Goal: Information Seeking & Learning: Learn about a topic

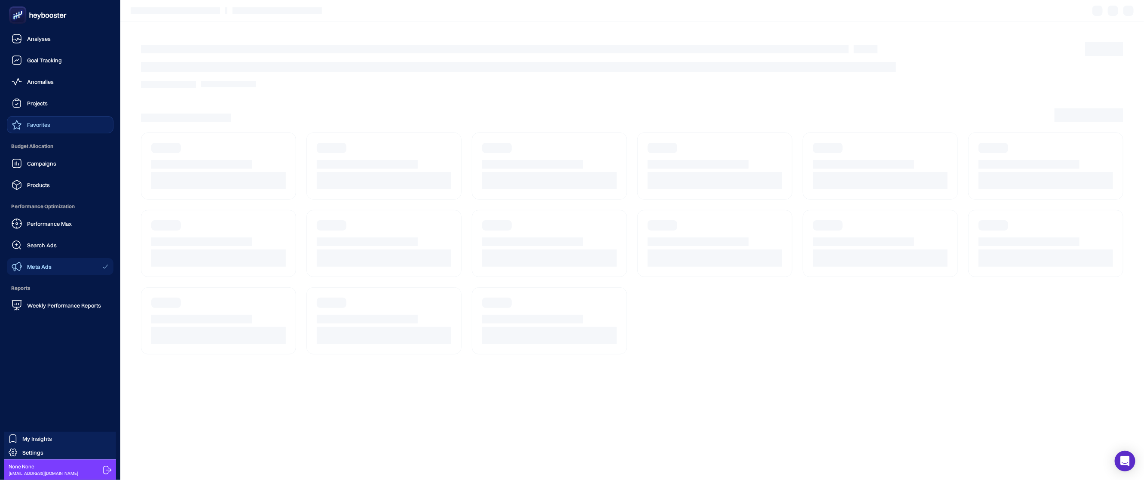
click at [37, 119] on div "Favorites" at bounding box center [31, 124] width 39 height 10
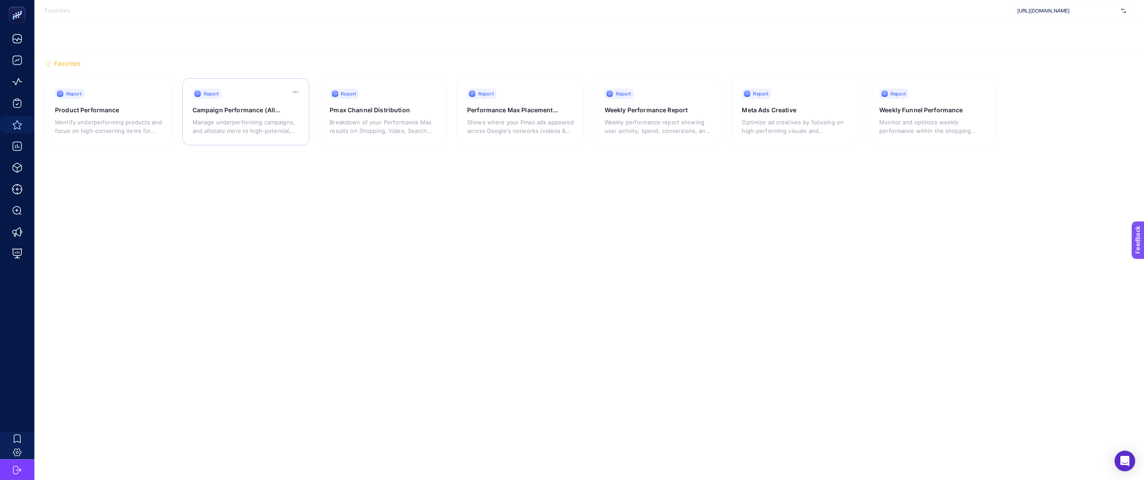
click at [232, 129] on p "Manage underperforming campaigns, and allocate more to high-potential, low-budg…" at bounding box center [246, 126] width 107 height 17
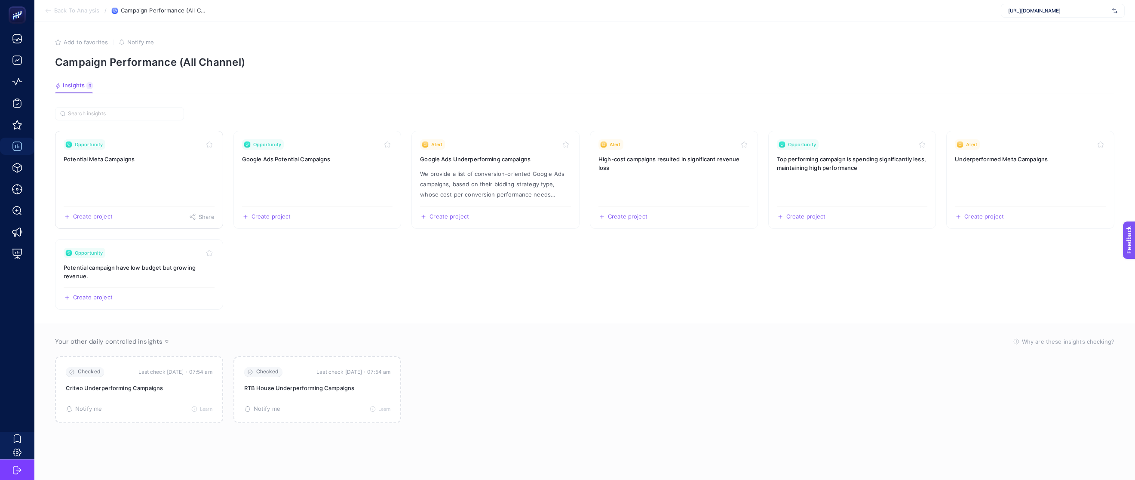
click at [162, 161] on h3 "Potential Meta Campaigns" at bounding box center [139, 159] width 151 height 9
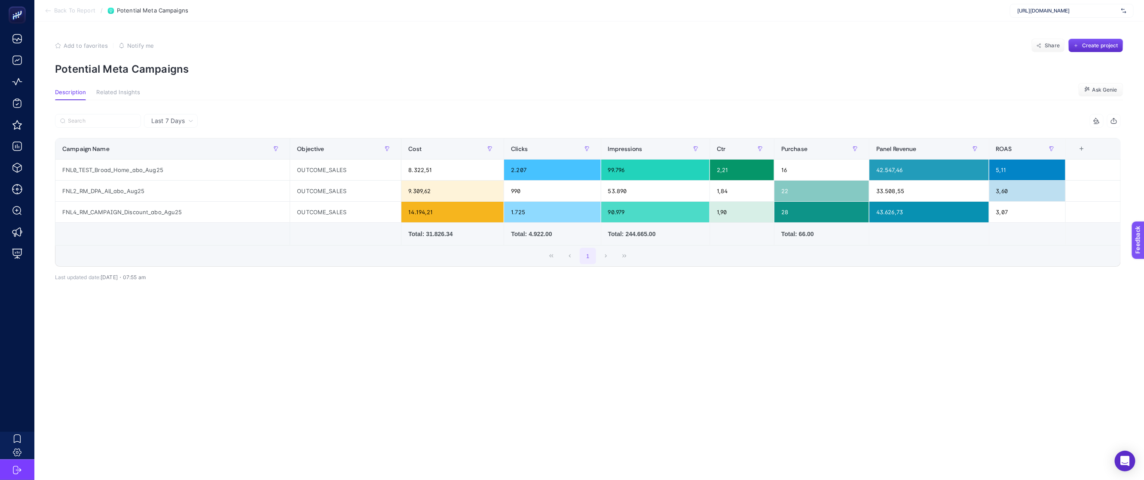
click at [116, 91] on span "Related Insights" at bounding box center [118, 92] width 44 height 7
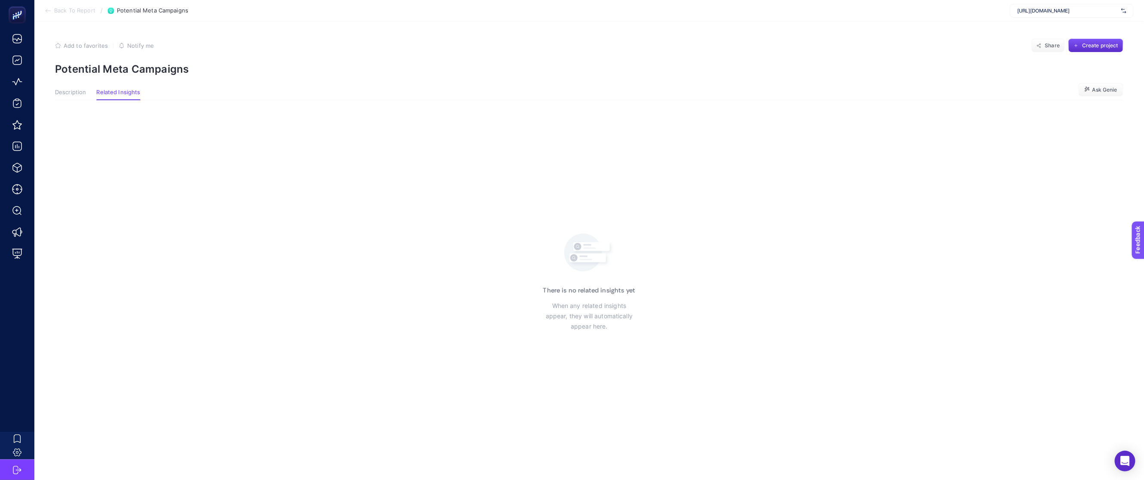
click at [74, 90] on span "Description" at bounding box center [70, 92] width 31 height 7
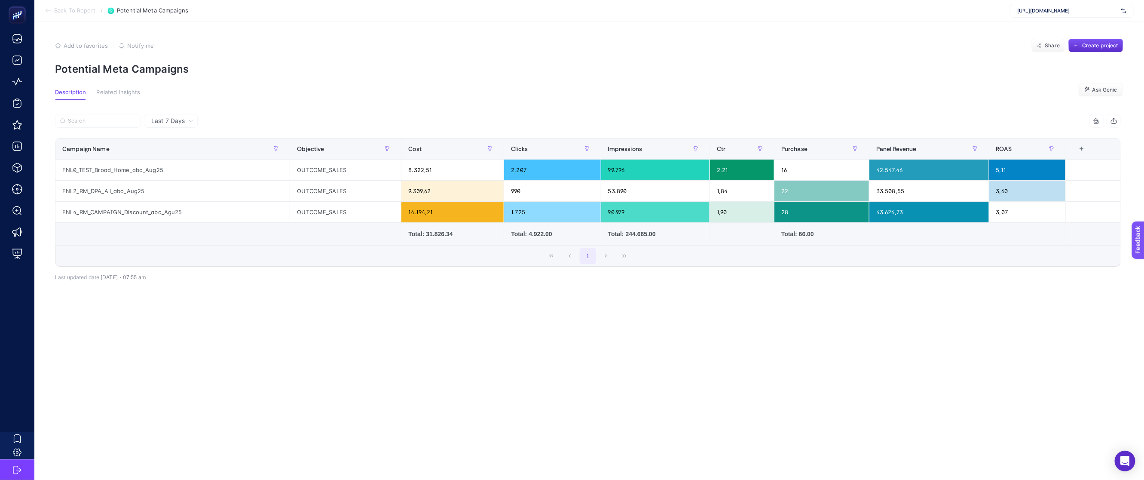
click at [57, 8] on span "Back To Report" at bounding box center [74, 10] width 41 height 7
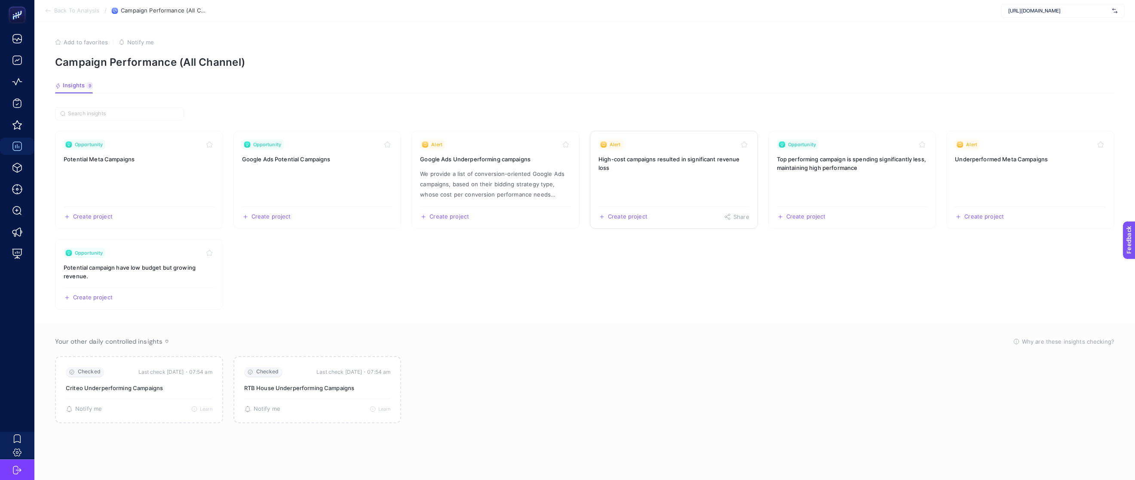
click at [691, 195] on link "Alert High-cost campaigns resulted in significant revenue loss Create project S…" at bounding box center [674, 180] width 168 height 98
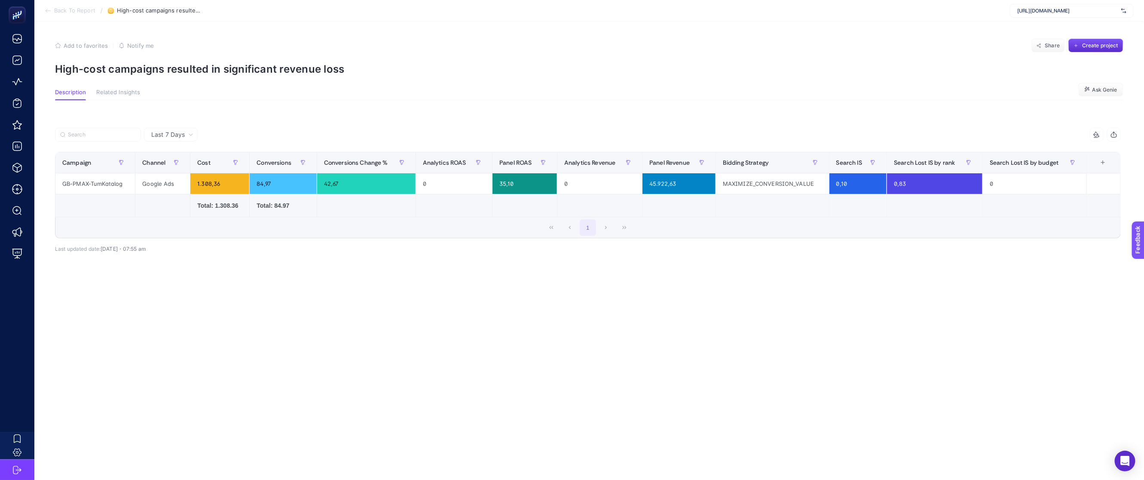
click at [59, 11] on span "Back To Report" at bounding box center [74, 10] width 41 height 7
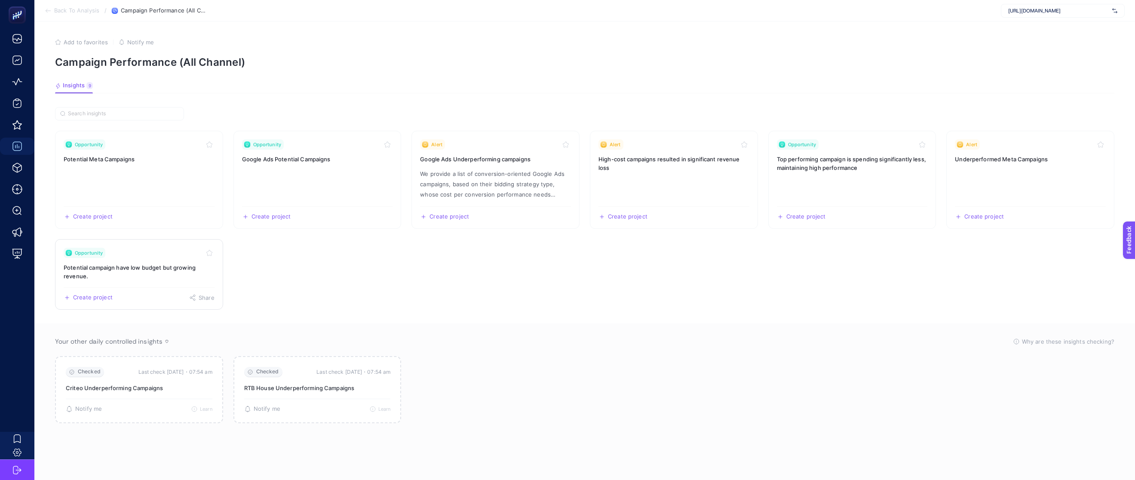
click at [176, 272] on h3 "Potential campaign have low budget but growing revenue." at bounding box center [139, 271] width 151 height 17
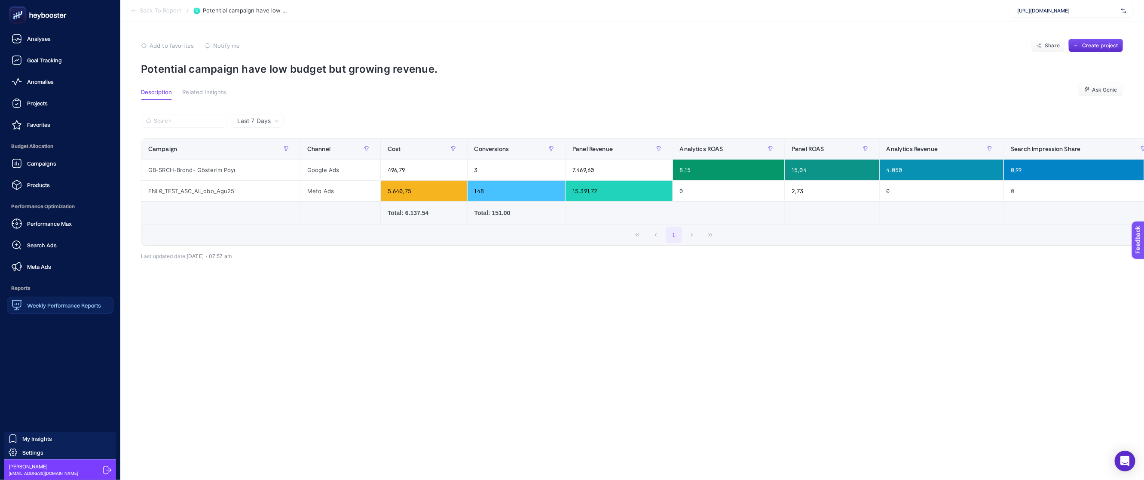
click at [75, 304] on span "Weekly Performance Reports" at bounding box center [64, 305] width 74 height 7
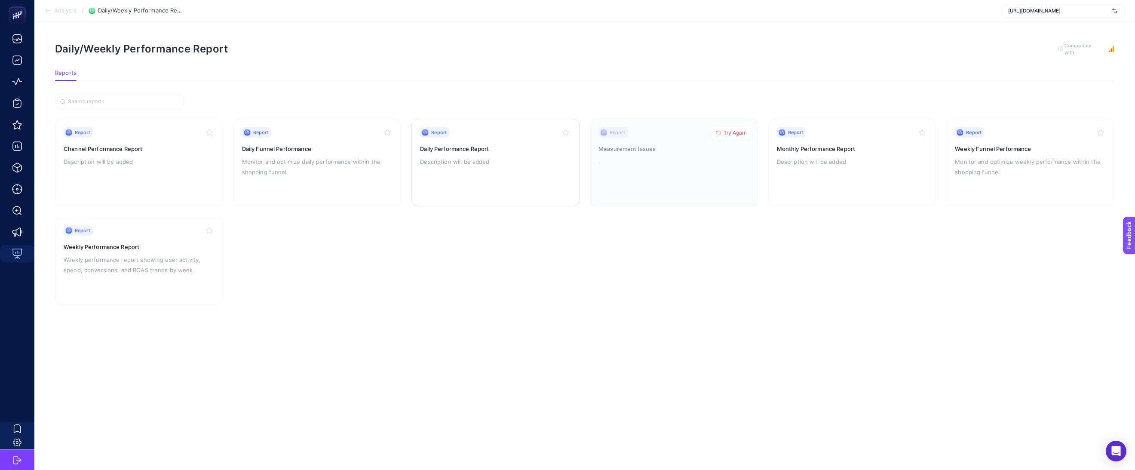
click at [486, 167] on div "Report Daily Performance Report Description will be added" at bounding box center [495, 162] width 151 height 70
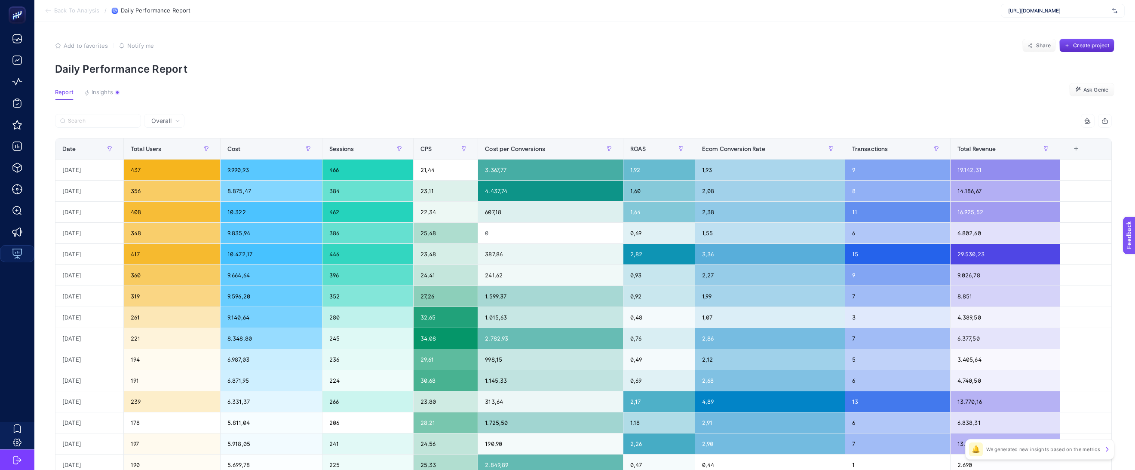
click at [859, 89] on section "Report Insights We generated new insights based on the metrics Ask Genie" at bounding box center [584, 94] width 1059 height 11
click at [678, 169] on div "1,92" at bounding box center [658, 169] width 71 height 21
click at [678, 178] on div "1,92" at bounding box center [658, 169] width 71 height 21
click at [674, 201] on div "1,60" at bounding box center [658, 190] width 71 height 21
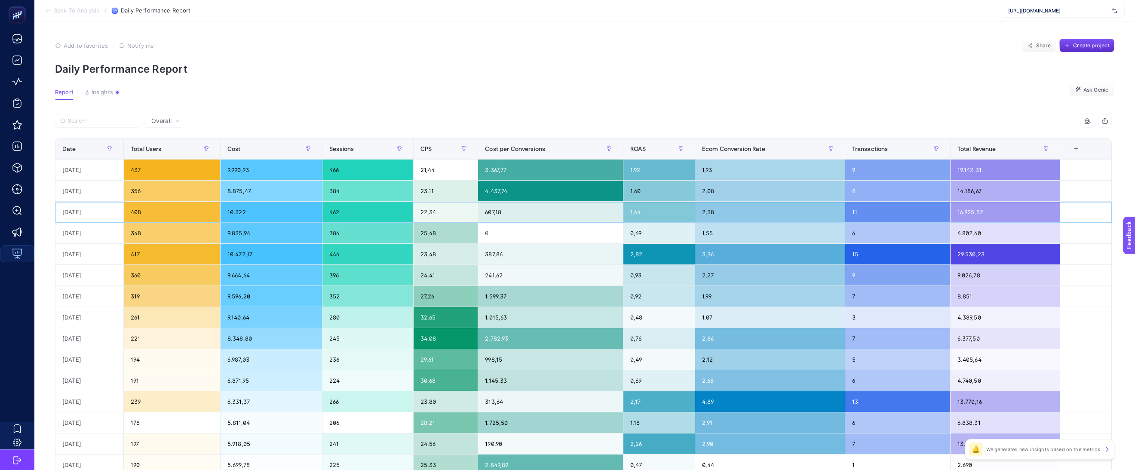
click at [672, 222] on div "1,64" at bounding box center [658, 212] width 71 height 21
click at [769, 260] on div "3,36" at bounding box center [770, 254] width 150 height 21
click at [110, 94] on span "Insights" at bounding box center [102, 92] width 21 height 7
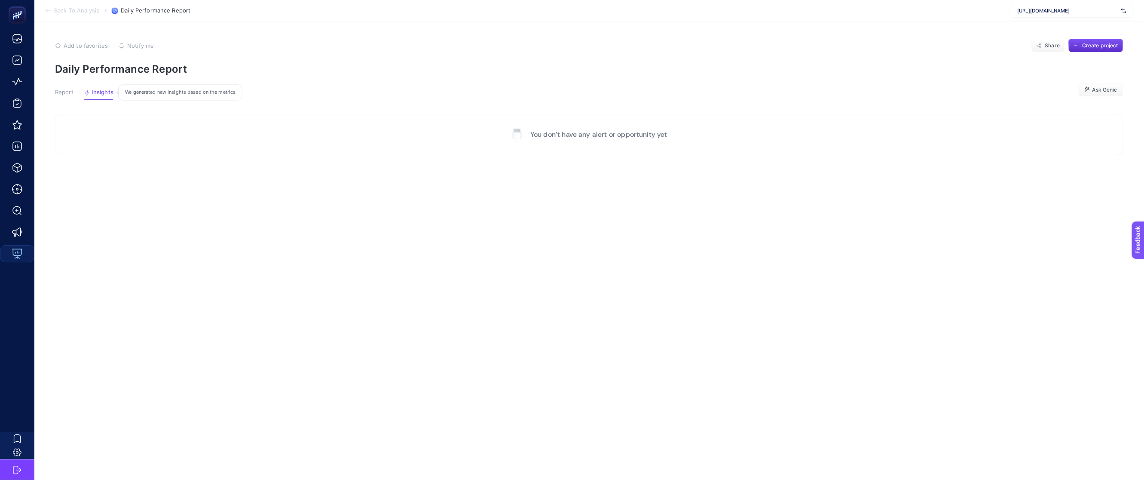
click at [199, 94] on div "We generated new insights based on the metrics" at bounding box center [180, 93] width 124 height 16
click at [105, 95] on span "Insights" at bounding box center [103, 92] width 22 height 7
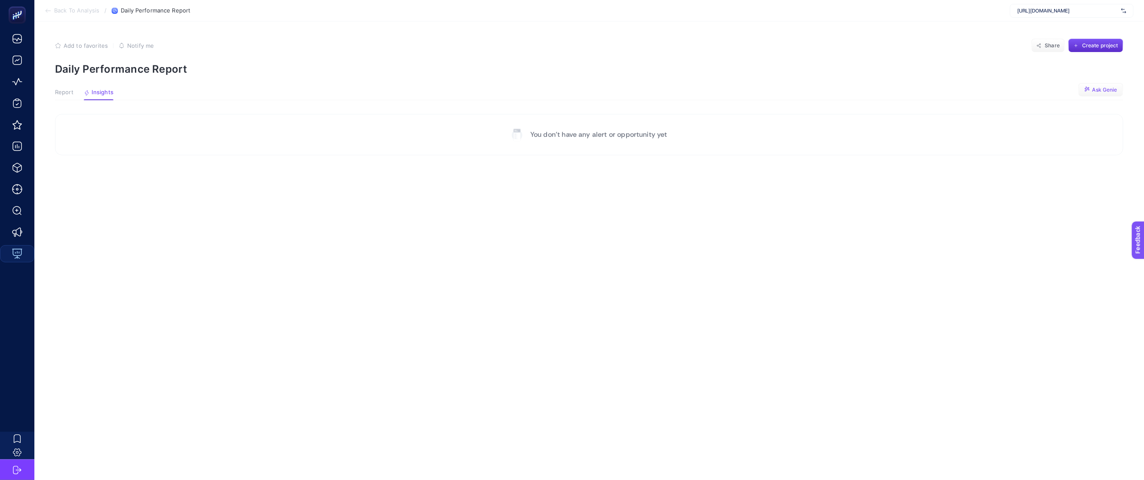
click at [1097, 88] on span "Ask Genie" at bounding box center [1104, 89] width 25 height 7
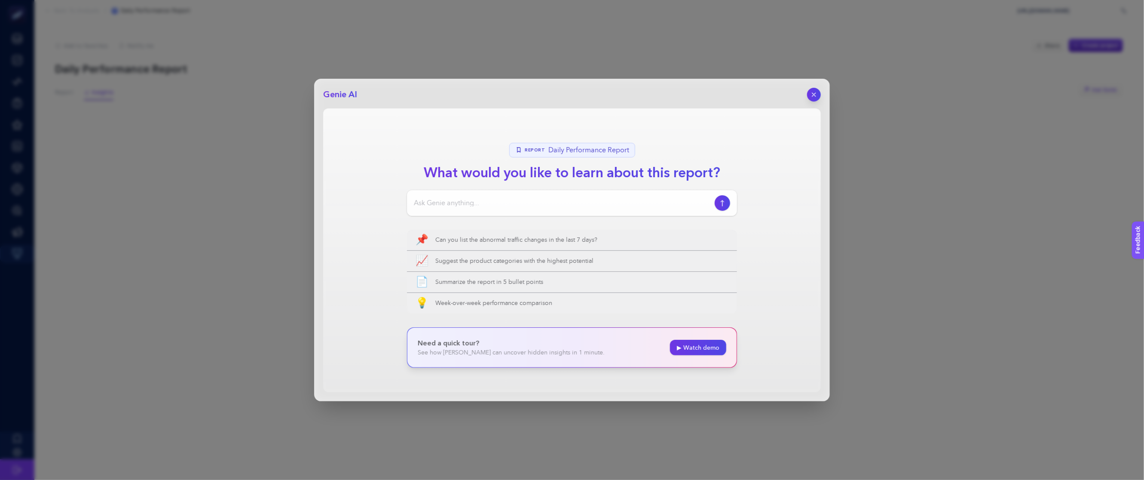
click at [653, 203] on input at bounding box center [562, 203] width 297 height 10
click at [581, 304] on span "Week-over-week performance comparison" at bounding box center [581, 303] width 293 height 9
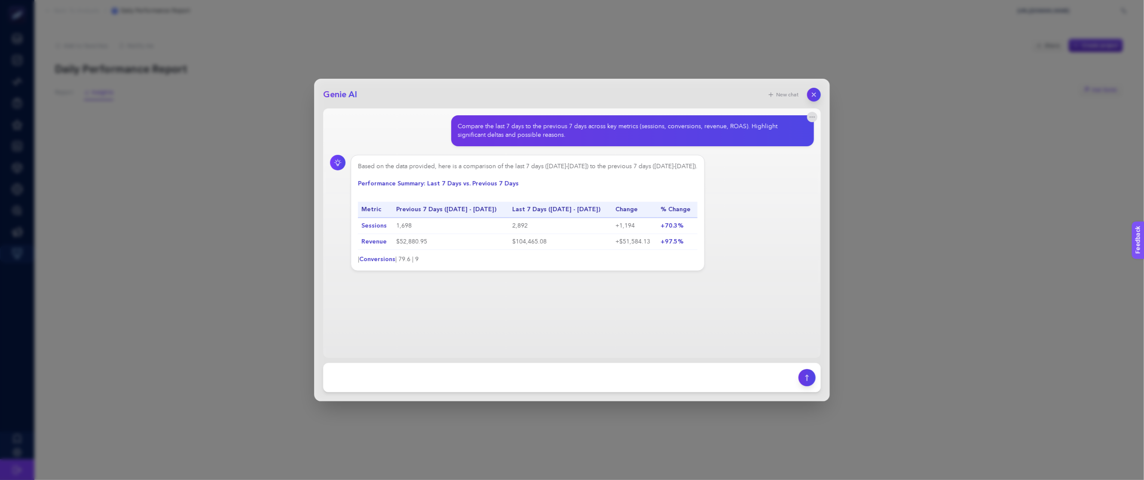
click at [431, 403] on div "Genie AI New chat Compare the last 7 days to the previous 7 days across key met…" at bounding box center [572, 240] width 1144 height 480
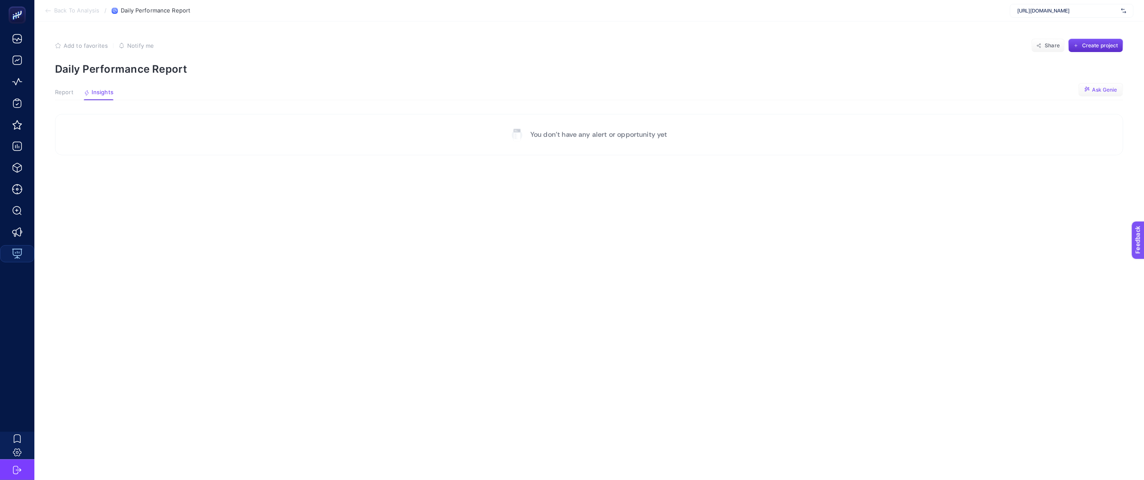
click at [1099, 88] on span "Ask Genie" at bounding box center [1104, 89] width 25 height 7
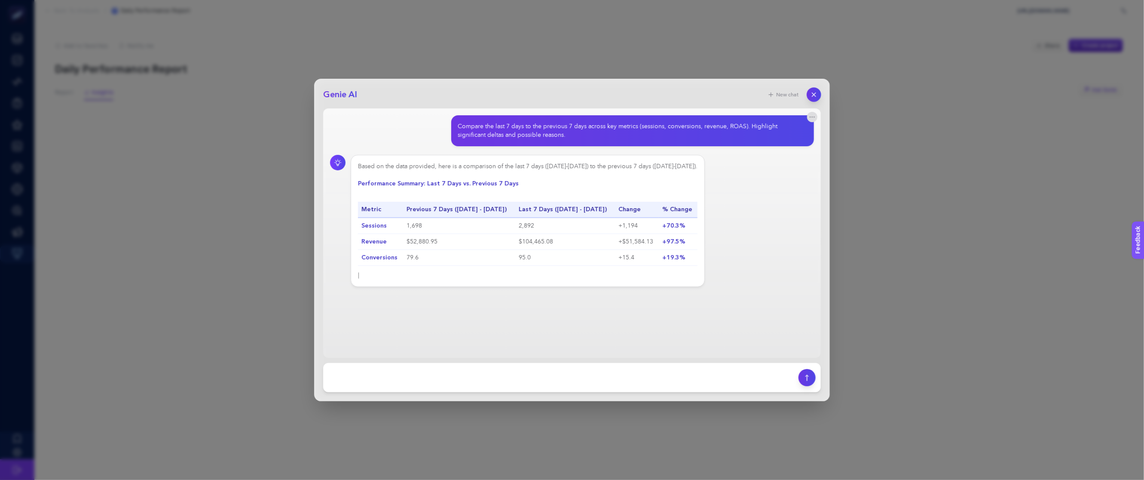
click at [813, 96] on icon "button" at bounding box center [813, 94] width 7 height 7
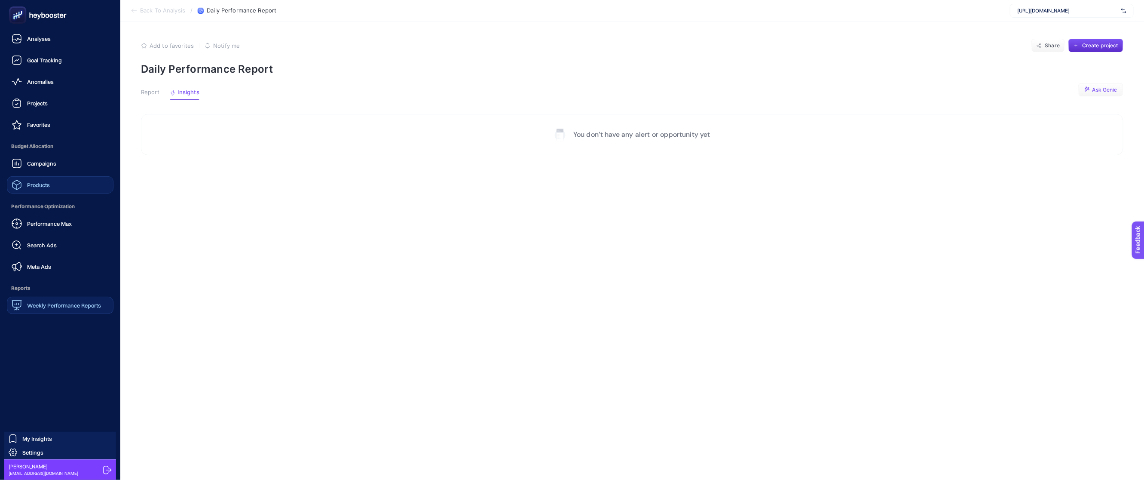
click at [66, 188] on link "Products" at bounding box center [60, 184] width 107 height 17
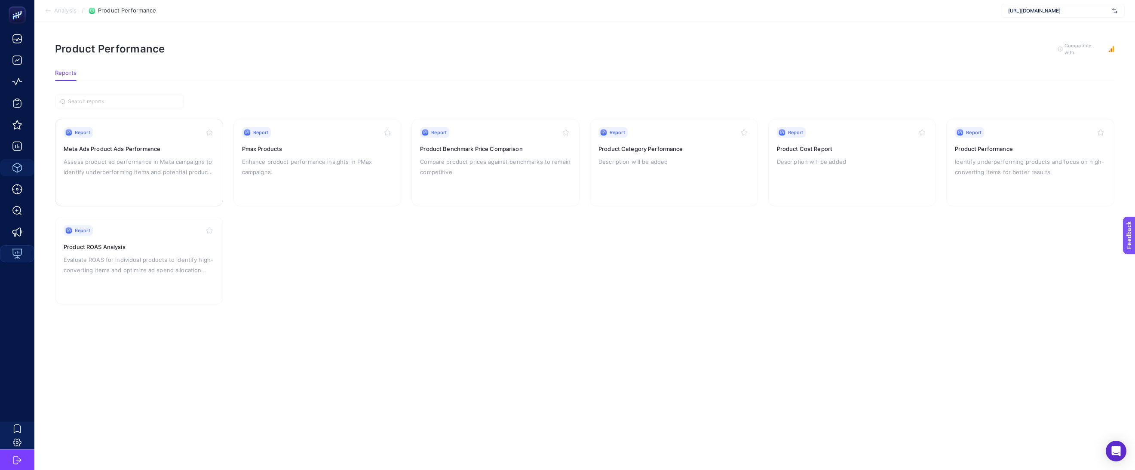
click at [159, 151] on h3 "Meta Ads Product Ads Performance" at bounding box center [139, 148] width 151 height 9
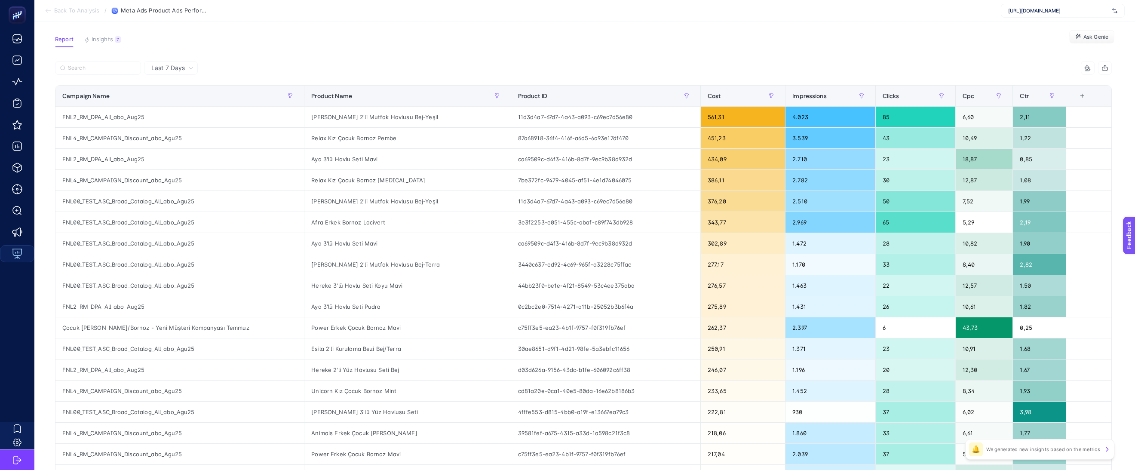
scroll to position [43, 0]
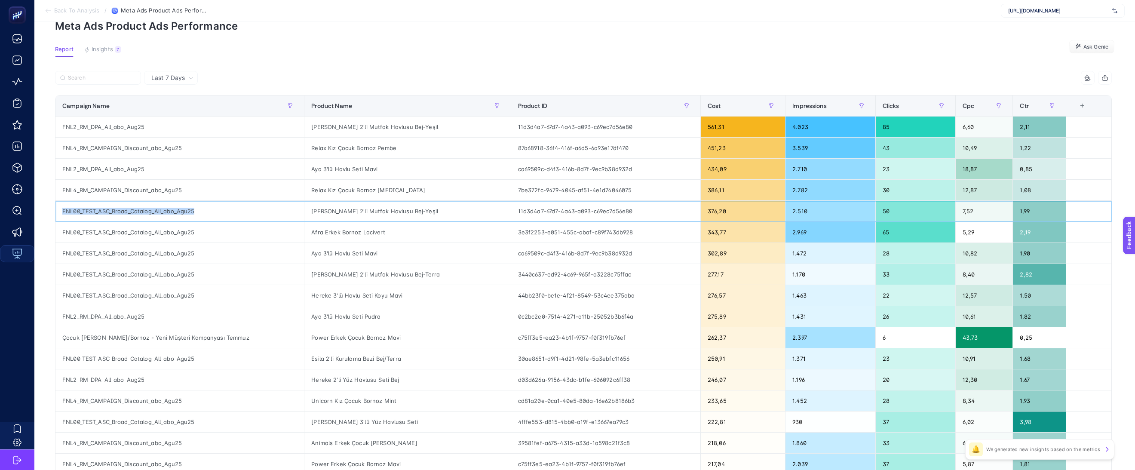
drag, startPoint x: 203, startPoint y: 211, endPoint x: 58, endPoint y: 214, distance: 144.9
click at [58, 214] on div "FNL00_TEST_ASC_Broad_Catalog_All_abo_Agu25" at bounding box center [179, 211] width 248 height 21
copy div "FNL00_TEST_ASC_Broad_Catalog_All_abo_Agu25"
click at [79, 78] on input "Search" at bounding box center [102, 78] width 68 height 6
paste input "FNL00_TEST_ASC_Broad_Catalog_All_abo_Agu25"
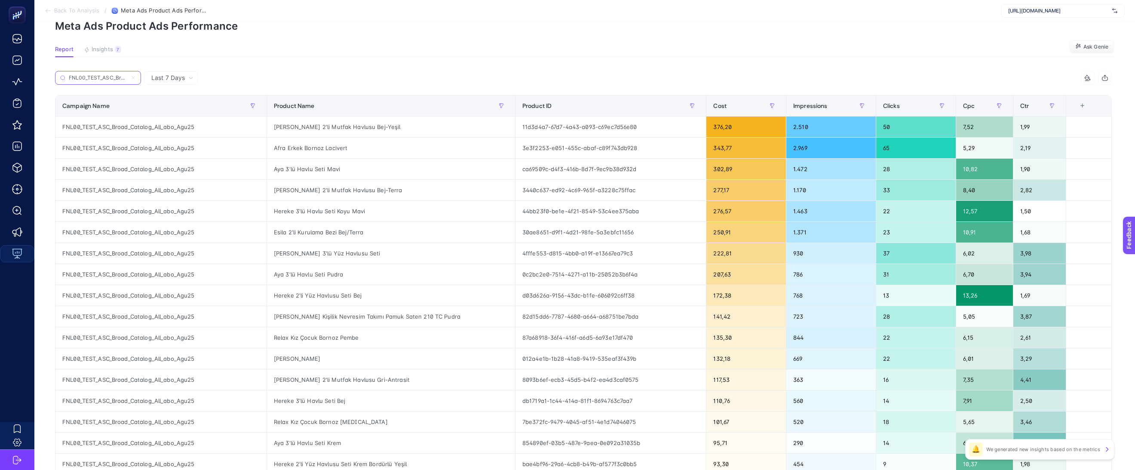
scroll to position [0, 63]
type input "FNL00_TEST_ASC_Broad_Catalog_All_abo_Agu25"
click at [1089, 107] on div "+" at bounding box center [1082, 105] width 16 height 7
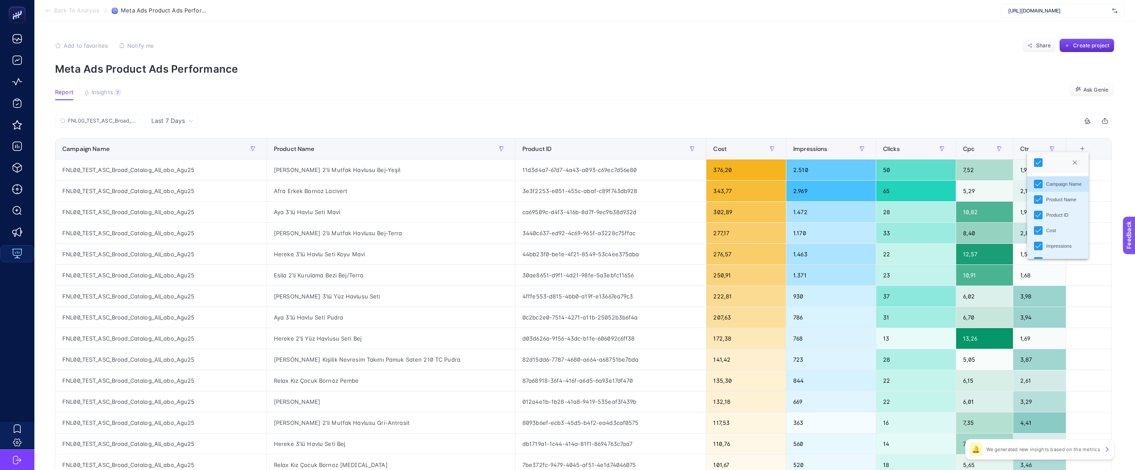
click at [1076, 122] on div "5 items selected" at bounding box center [847, 121] width 528 height 14
click at [80, 82] on article "Add to favorites false Notify me Share Create project Meta Ads Product Ads Perf…" at bounding box center [584, 357] width 1100 height 672
click at [106, 89] on span "Insights" at bounding box center [102, 92] width 21 height 7
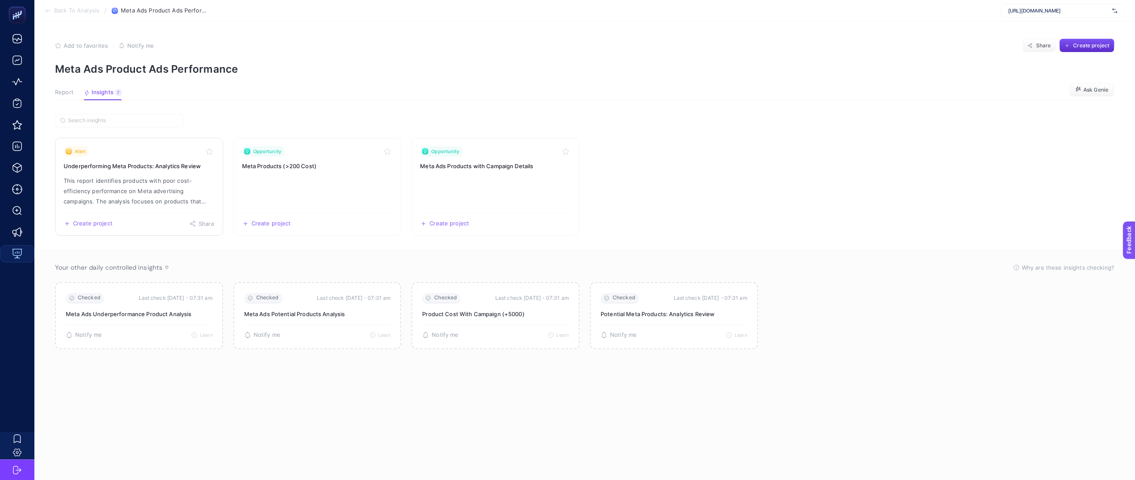
click at [183, 182] on p "This report identifies products with poor cost-efficiency performance on Meta a…" at bounding box center [139, 190] width 151 height 31
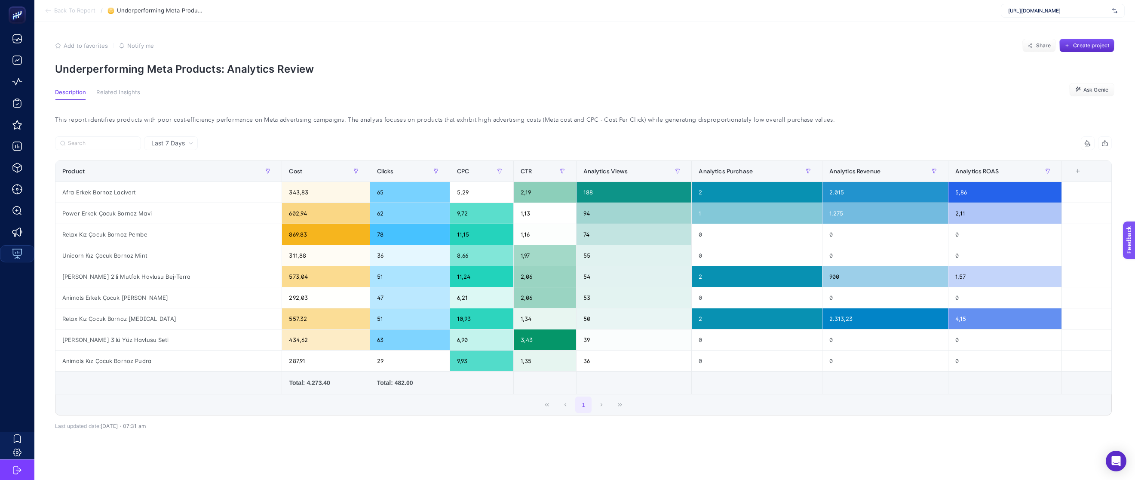
click at [162, 143] on span "Last 7 Days" at bounding box center [168, 143] width 34 height 9
click at [181, 180] on li "Last 30 Days" at bounding box center [171, 176] width 49 height 15
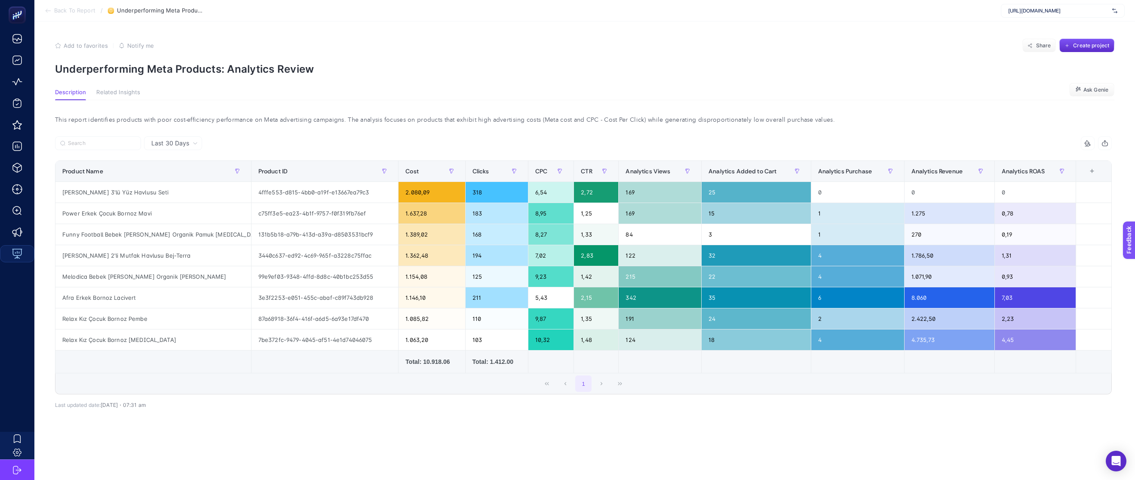
click at [124, 94] on span "Related Insights" at bounding box center [118, 92] width 44 height 7
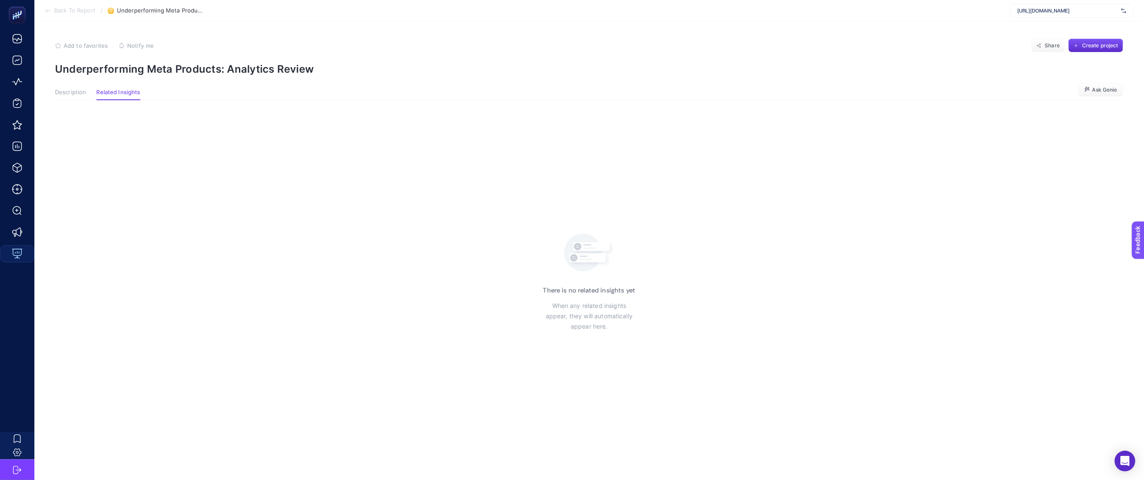
click at [65, 86] on article "Add to favorites false Notify me Share Create project Underperforming Meta Prod…" at bounding box center [589, 250] width 1110 height 458
click at [67, 85] on article "Add to favorites false Notify me Share Create project Underperforming Meta Prod…" at bounding box center [589, 250] width 1110 height 458
click at [73, 90] on span "Description" at bounding box center [70, 92] width 31 height 7
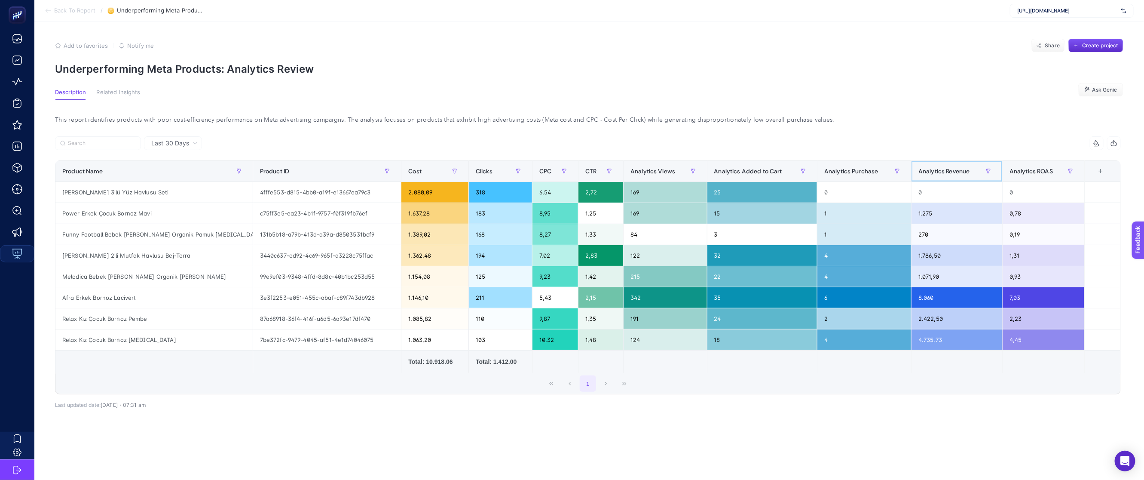
click at [963, 172] on span "Analytics Revenue" at bounding box center [943, 171] width 51 height 7
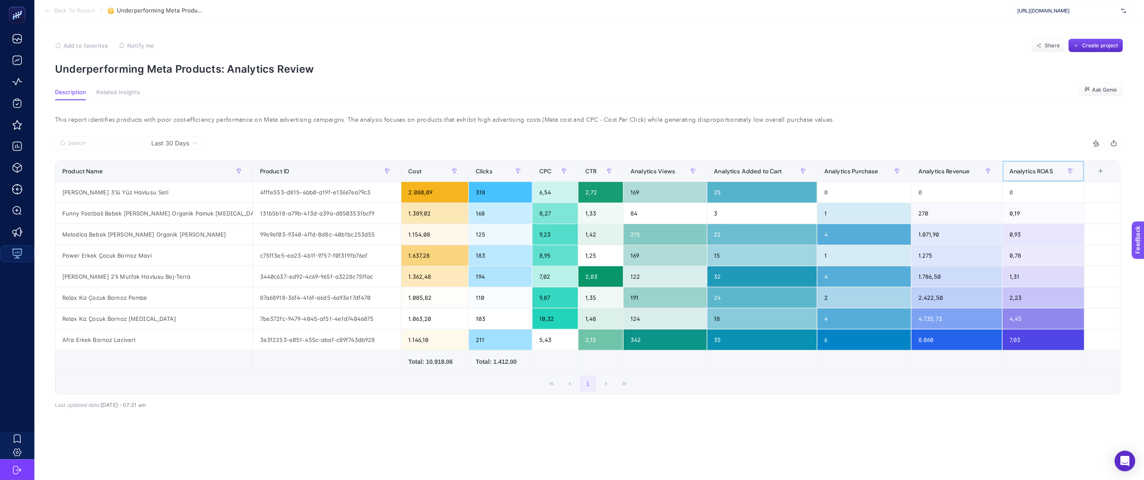
click at [1041, 171] on span "Analytics ROAS" at bounding box center [1030, 171] width 43 height 7
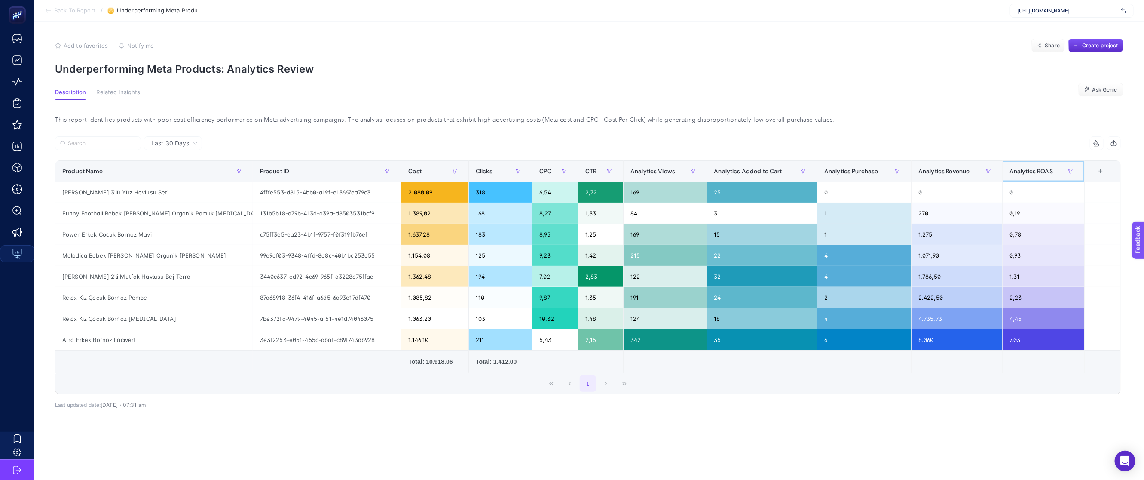
click at [1040, 170] on span "Analytics ROAS" at bounding box center [1030, 171] width 43 height 7
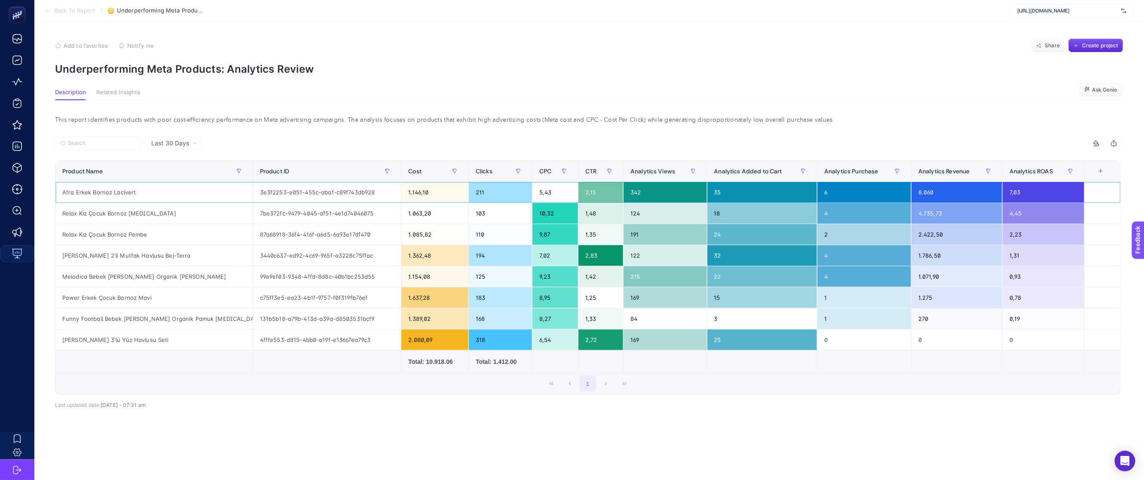
click at [126, 189] on div "Afra Erkek Bornoz Lacivert" at bounding box center [153, 192] width 197 height 21
click at [583, 447] on div "Last 30 Days 8 items selected Product Cost Clicks CPC CTR Analytics Views Analy…" at bounding box center [588, 294] width 1080 height 316
click at [78, 49] on span "Add to favorites" at bounding box center [86, 45] width 44 height 7
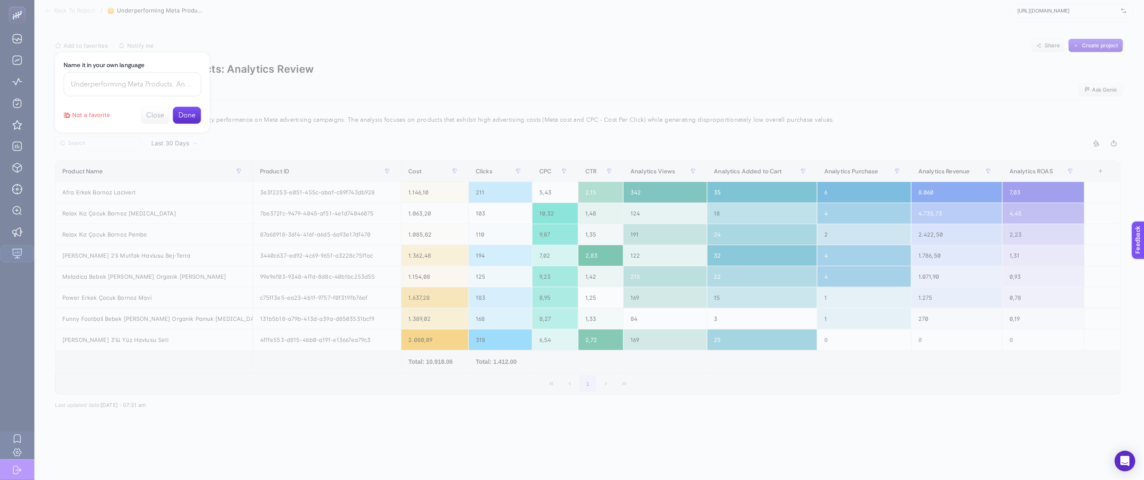
click at [146, 119] on button "Close" at bounding box center [155, 115] width 28 height 17
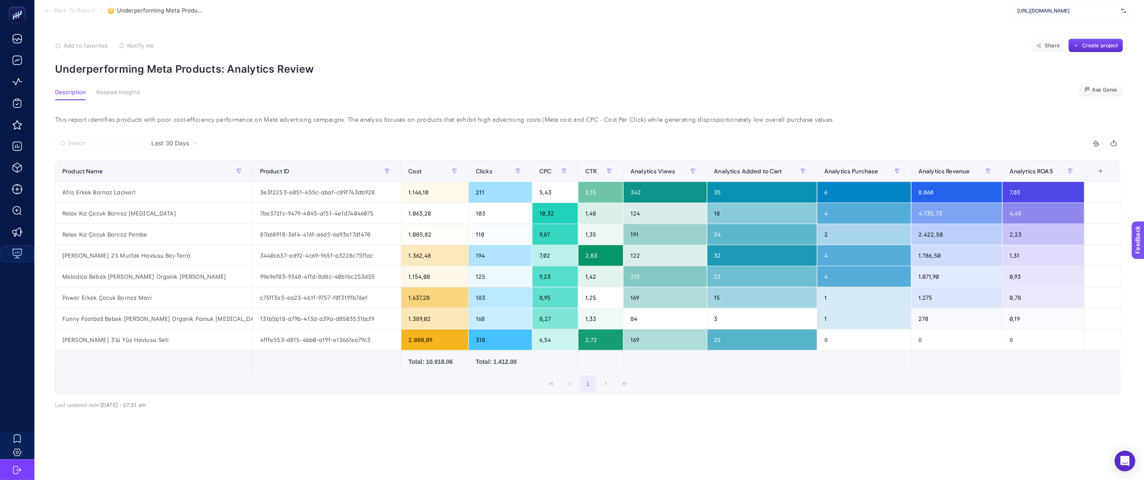
click at [64, 8] on span "Back To Report" at bounding box center [74, 10] width 41 height 7
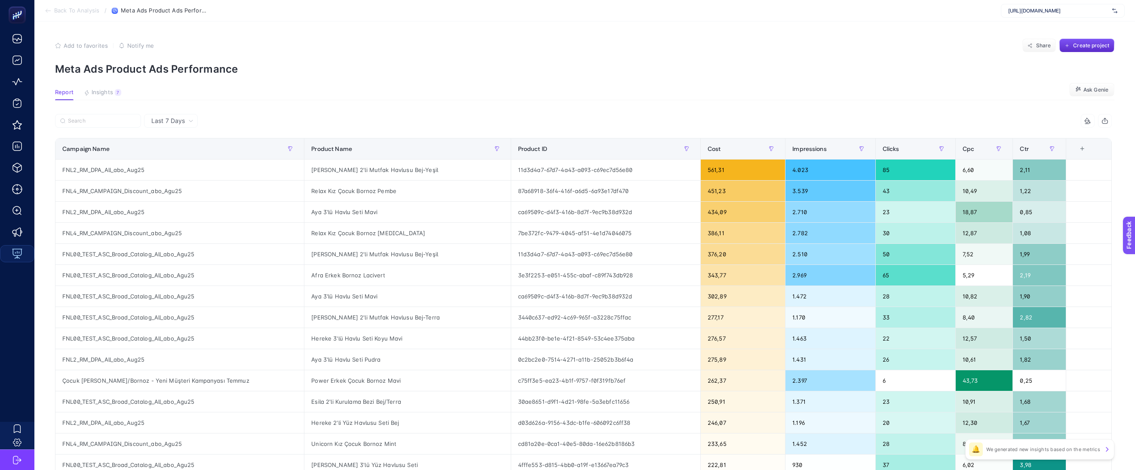
click at [79, 10] on span "Back To Analysis" at bounding box center [76, 10] width 45 height 7
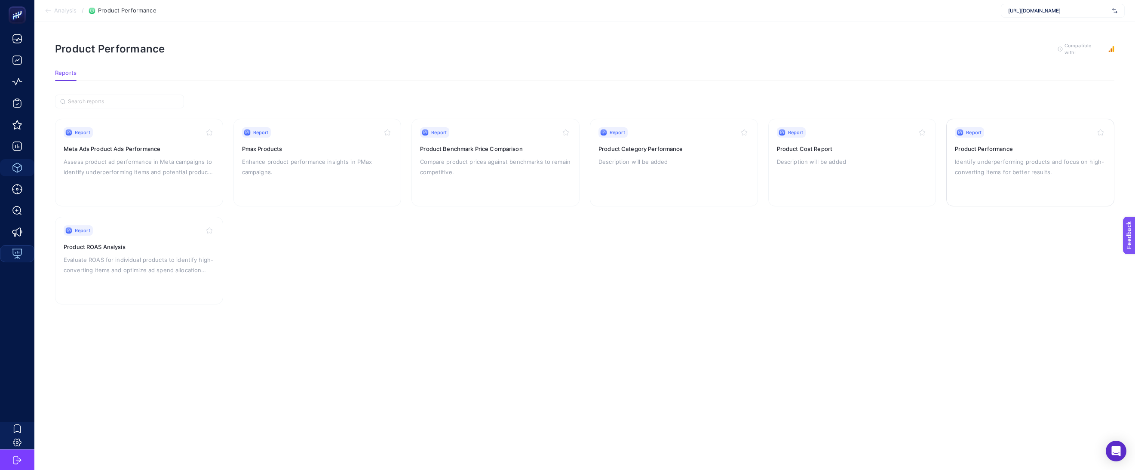
click at [992, 167] on p "Identify underperforming products and focus on high-converting items for better…" at bounding box center [1029, 166] width 151 height 21
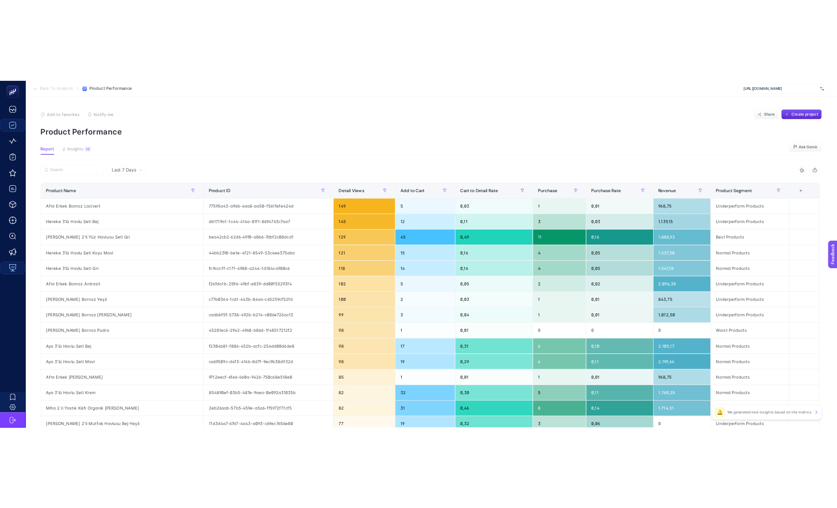
scroll to position [6, 0]
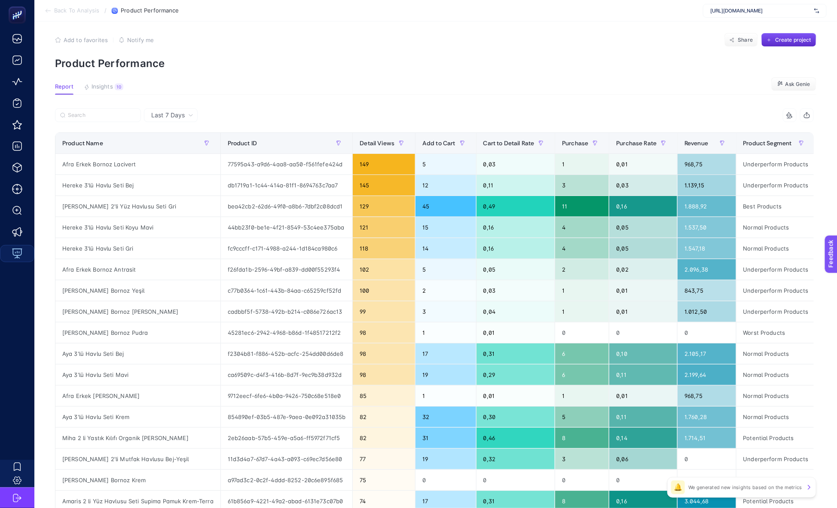
click at [52, 12] on li "Back To Analysis" at bounding box center [72, 10] width 55 height 7
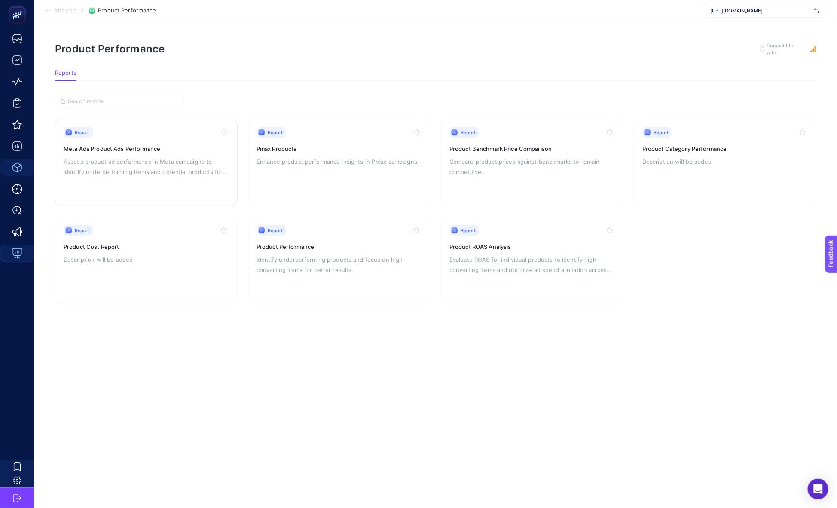
click at [104, 138] on div "Report Meta Ads Product Ads Performance Assess product ad performance in Meta c…" at bounding box center [146, 162] width 165 height 70
